Goal: Transaction & Acquisition: Obtain resource

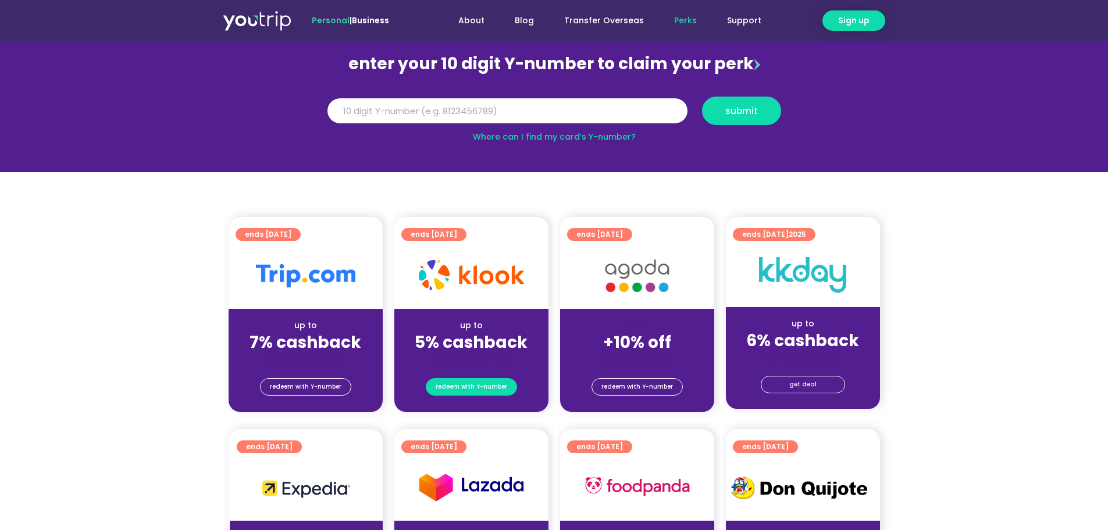
click at [481, 380] on span "redeem with Y-number" at bounding box center [472, 387] width 72 height 16
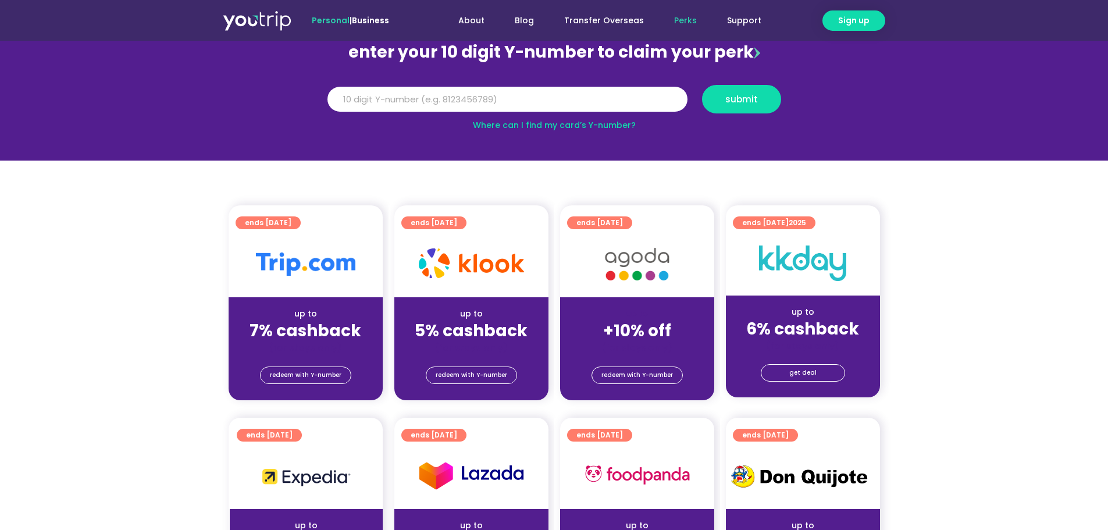
click at [486, 326] on strong "5% cashback" at bounding box center [471, 330] width 113 height 23
click at [485, 382] on span "redeem with Y-number" at bounding box center [472, 375] width 72 height 16
click at [483, 373] on span "redeem with Y-number" at bounding box center [472, 375] width 72 height 16
click at [545, 99] on input "Y Number" at bounding box center [508, 100] width 360 height 26
click at [543, 122] on link "Where can I find my card’s Y-number?" at bounding box center [554, 125] width 163 height 12
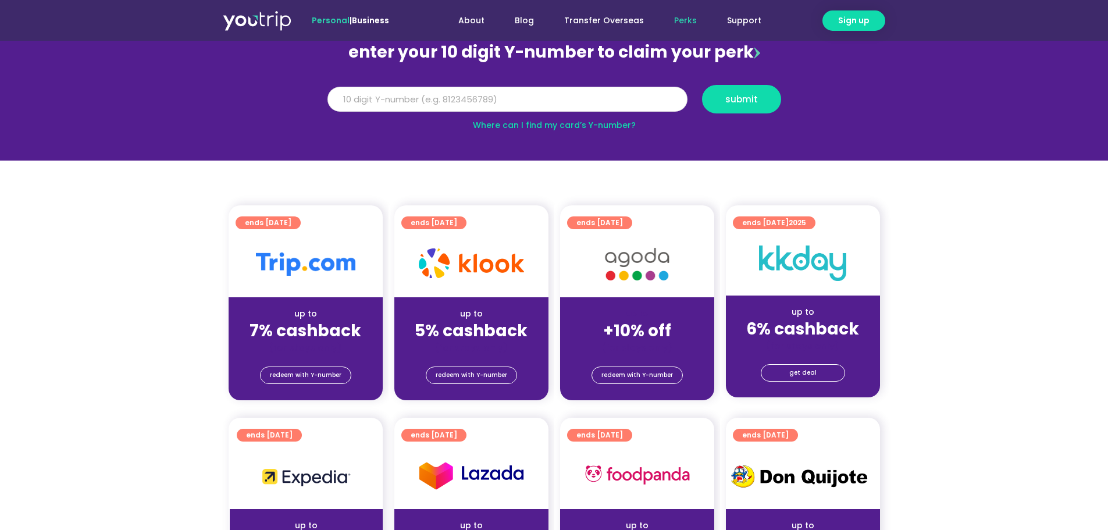
click at [541, 100] on input "Y Number" at bounding box center [508, 100] width 360 height 26
type input "8178692543"
click at [742, 103] on span "submit" at bounding box center [741, 99] width 33 height 9
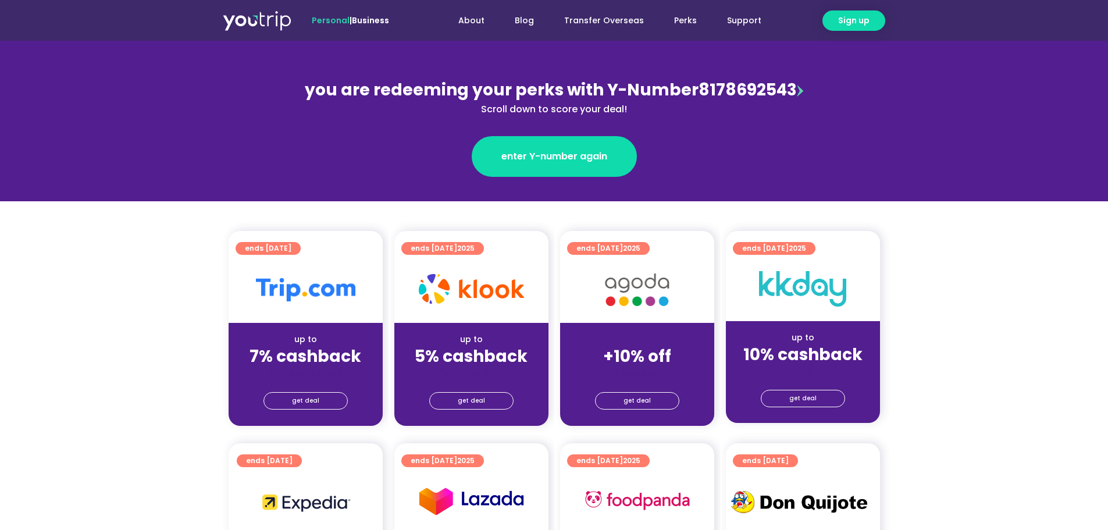
scroll to position [175, 0]
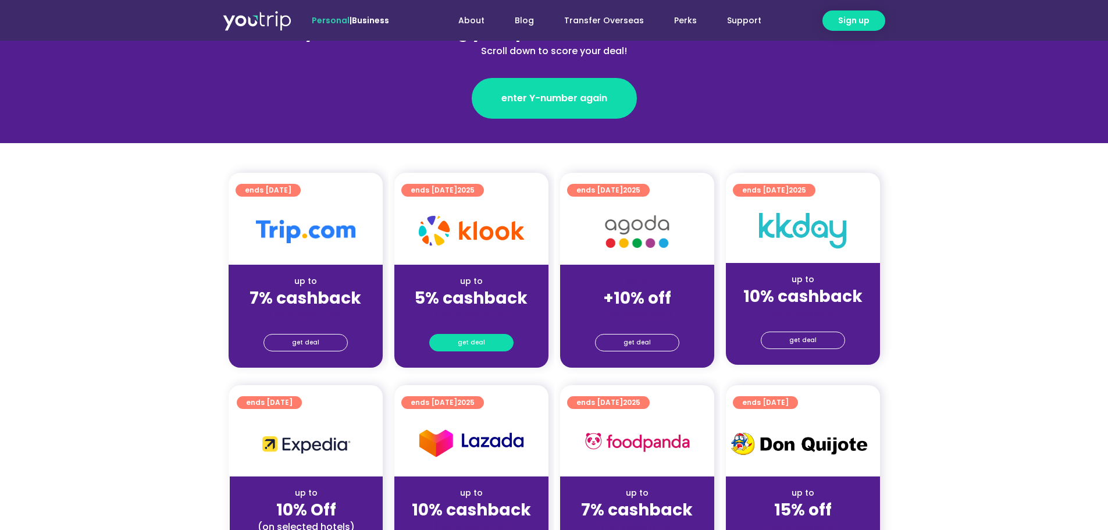
click at [466, 337] on span "get deal" at bounding box center [471, 342] width 27 height 16
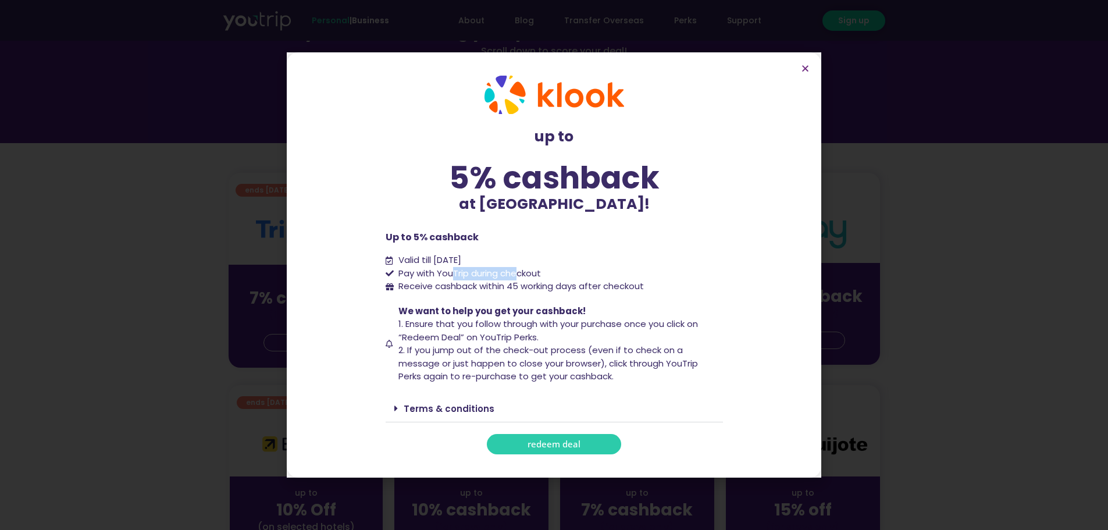
drag, startPoint x: 455, startPoint y: 275, endPoint x: 500, endPoint y: 276, distance: 44.2
click at [519, 276] on span "Pay with YouTrip during checkout" at bounding box center [468, 273] width 145 height 13
click at [457, 278] on span "Pay with YouTrip during checkout" at bounding box center [468, 273] width 145 height 13
drag, startPoint x: 448, startPoint y: 277, endPoint x: 511, endPoint y: 274, distance: 63.5
click at [511, 274] on span "Pay with YouTrip during checkout" at bounding box center [468, 273] width 145 height 13
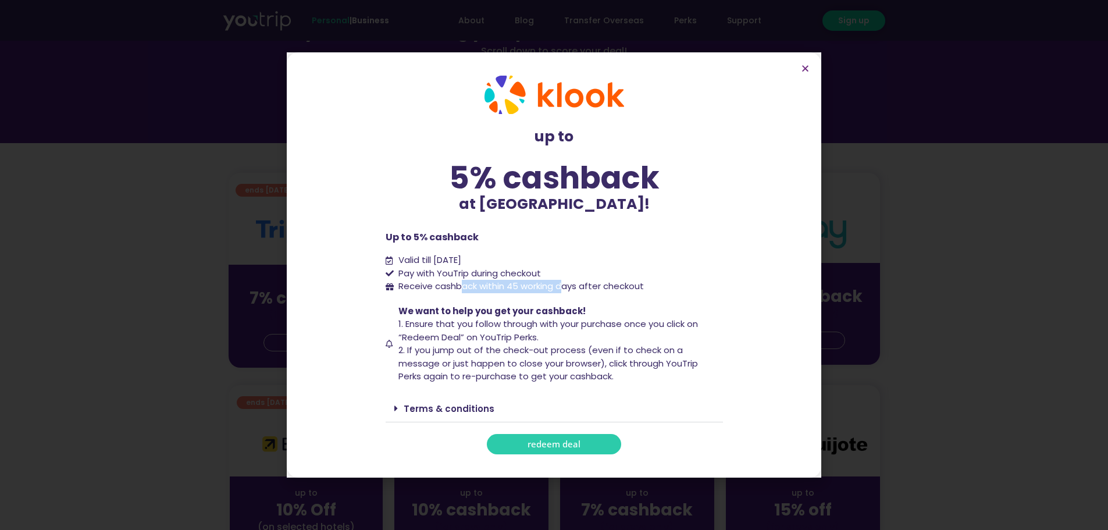
drag, startPoint x: 482, startPoint y: 288, endPoint x: 565, endPoint y: 286, distance: 83.2
click at [565, 286] on span "Receive cashback within 45 working days after checkout" at bounding box center [520, 286] width 248 height 13
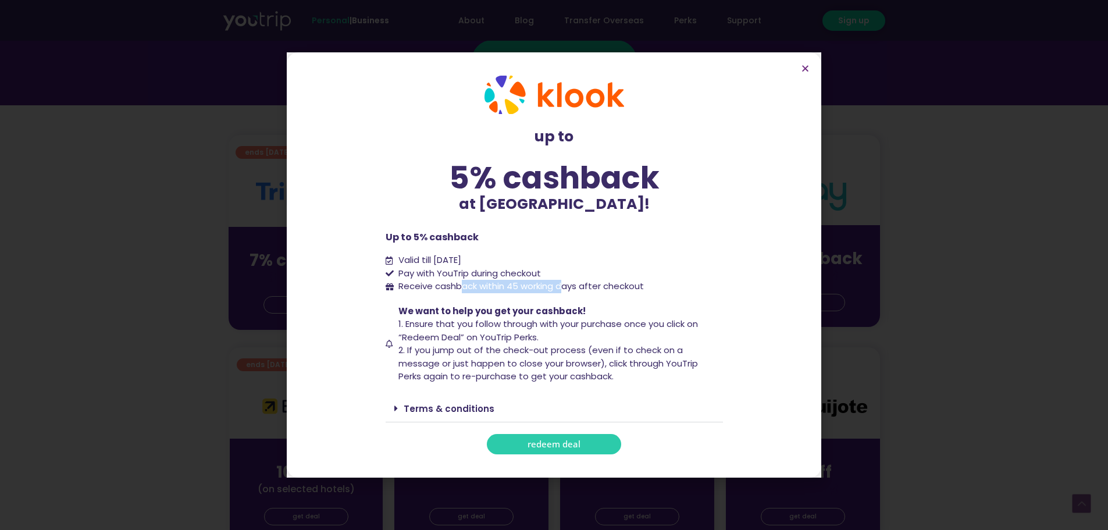
scroll to position [233, 0]
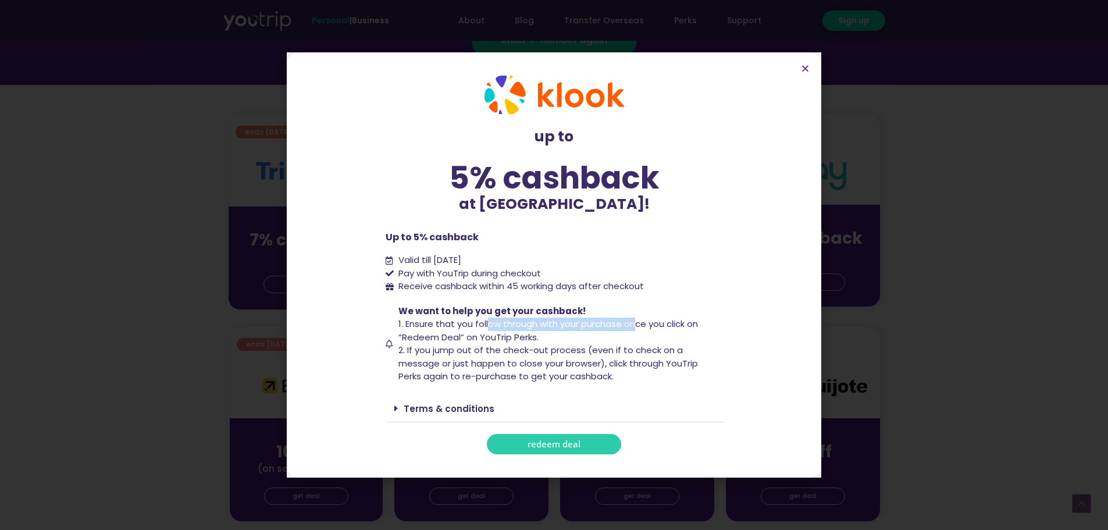
drag, startPoint x: 489, startPoint y: 325, endPoint x: 635, endPoint y: 318, distance: 146.2
click at [635, 318] on span "1. Ensure that you follow through with your purchase once you click on “Redeem …" at bounding box center [548, 331] width 300 height 26
drag, startPoint x: 463, startPoint y: 338, endPoint x: 518, endPoint y: 336, distance: 55.3
click at [518, 336] on span "1. Ensure that you follow through with your purchase once you click on “Redeem …" at bounding box center [548, 331] width 300 height 26
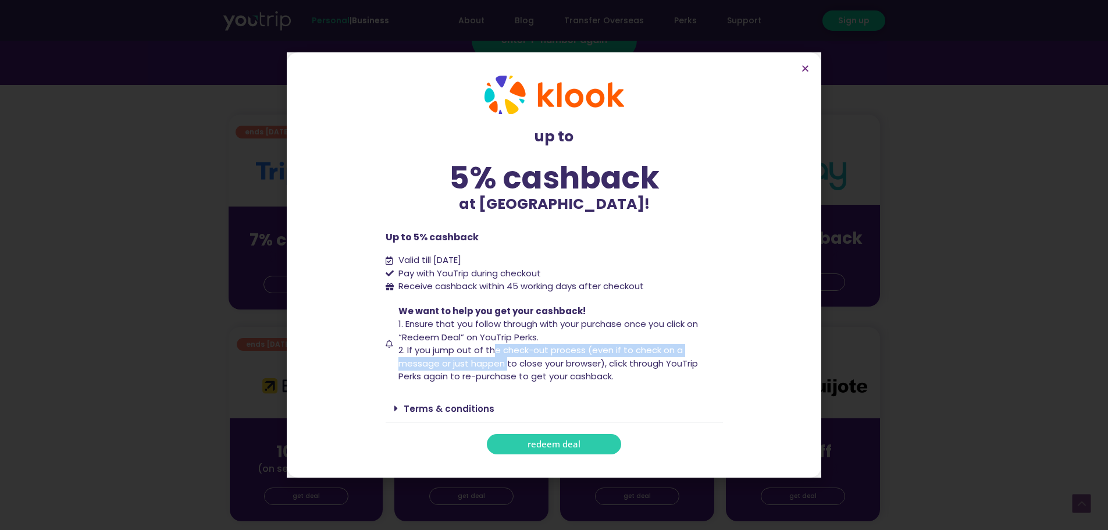
drag, startPoint x: 497, startPoint y: 350, endPoint x: 501, endPoint y: 379, distance: 30.0
click at [506, 362] on span "2. If you jump out of the check-out process (even if to check on a message or j…" at bounding box center [548, 363] width 300 height 38
click at [529, 441] on span "redeem deal" at bounding box center [554, 444] width 53 height 9
